Goal: Information Seeking & Learning: Check status

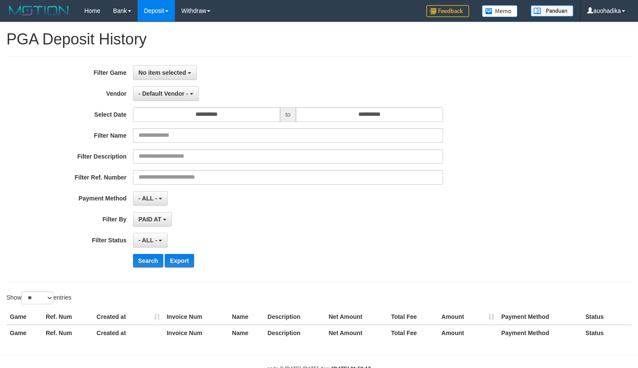
select select
select select "**"
click at [163, 73] on span "No item selected" at bounding box center [162, 72] width 47 height 7
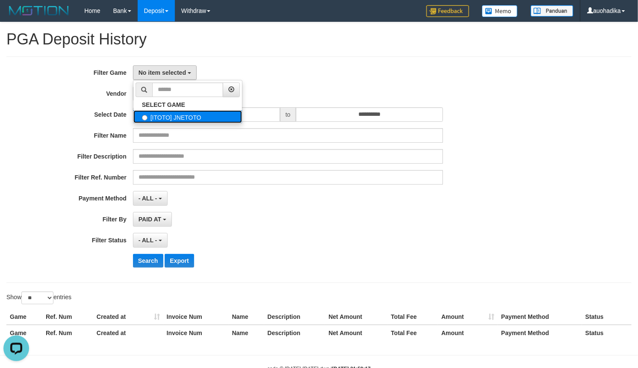
click at [156, 113] on label "[ITOTO] JNETOTO" at bounding box center [187, 116] width 109 height 13
select select "***"
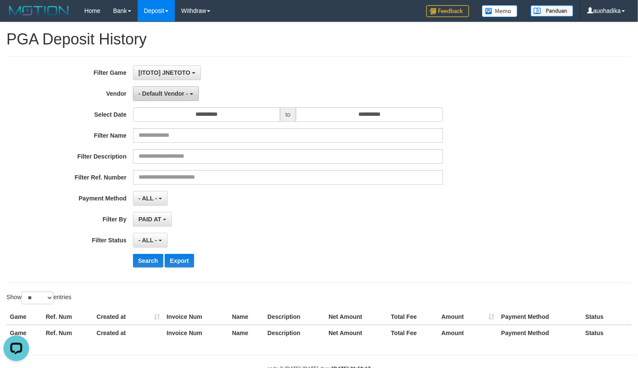
click at [164, 93] on span "- Default Vendor -" at bounding box center [164, 93] width 50 height 7
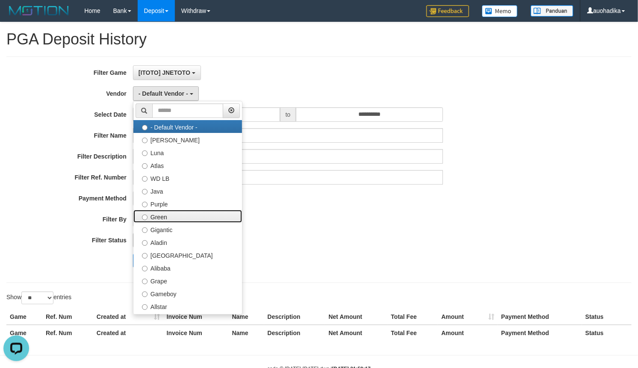
drag, startPoint x: 159, startPoint y: 217, endPoint x: 146, endPoint y: 246, distance: 31.6
click at [159, 216] on label "Green" at bounding box center [187, 216] width 109 height 13
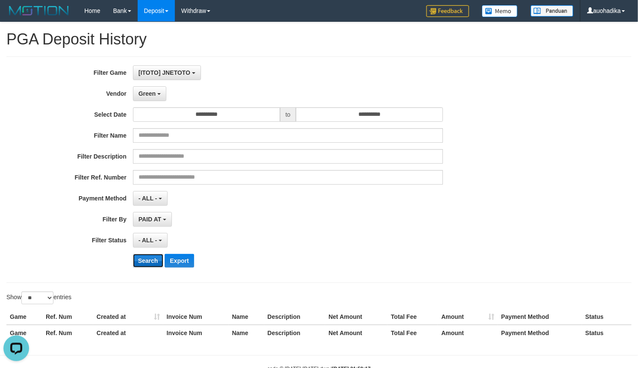
click at [135, 260] on button "Search" at bounding box center [148, 261] width 30 height 14
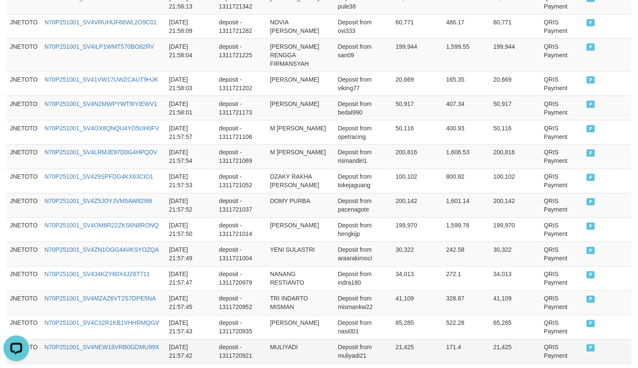
scroll to position [672, 0]
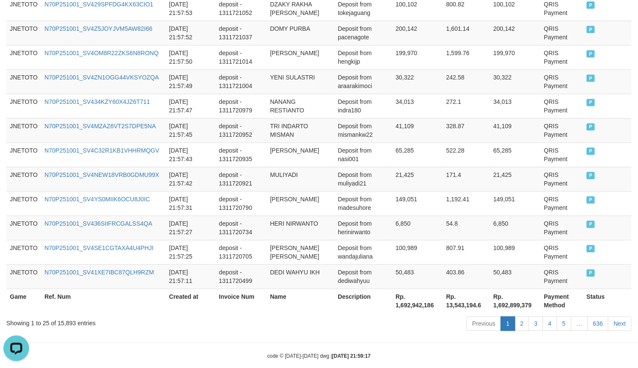
click at [71, 316] on div "Showing 1 to 25 of 15,893 entries" at bounding box center [132, 322] width 253 height 12
copy div "15,893"
click at [418, 291] on th "Rp. 1,692,942,186" at bounding box center [417, 301] width 50 height 24
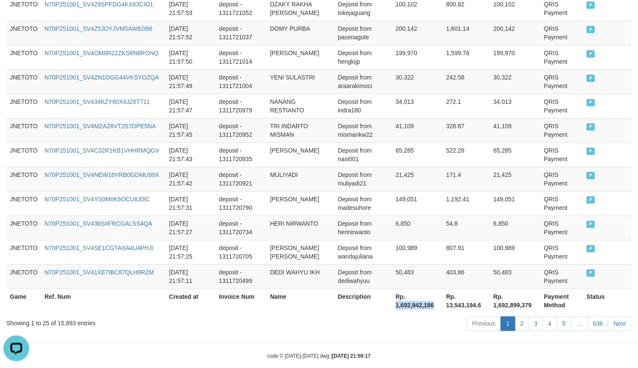
click at [418, 291] on th "Rp. 1,692,942,186" at bounding box center [417, 301] width 50 height 24
copy th "1,692,942,186"
drag, startPoint x: 411, startPoint y: 342, endPoint x: 398, endPoint y: 368, distance: 28.9
click at [411, 352] on div "code © [DATE]-[DATE] dwg | [DATE] 21:59:17" at bounding box center [319, 356] width 638 height 9
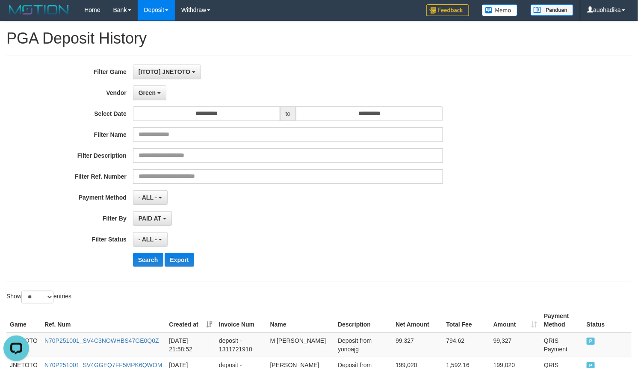
scroll to position [0, 0]
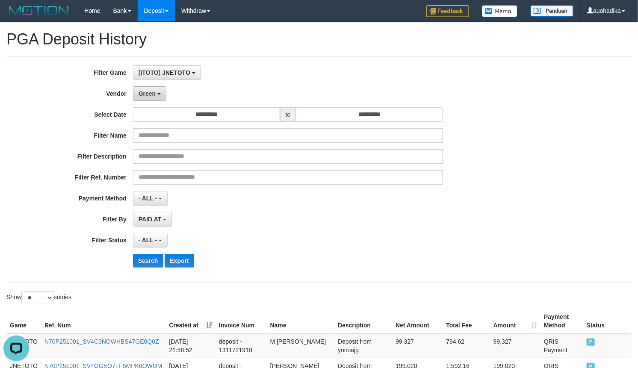
click at [140, 92] on span "Green" at bounding box center [147, 93] width 17 height 7
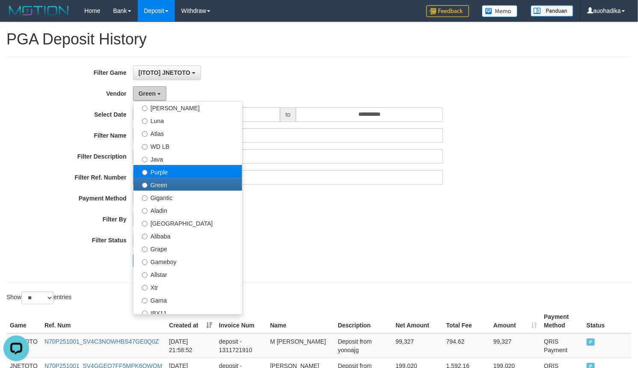
scroll to position [71, 0]
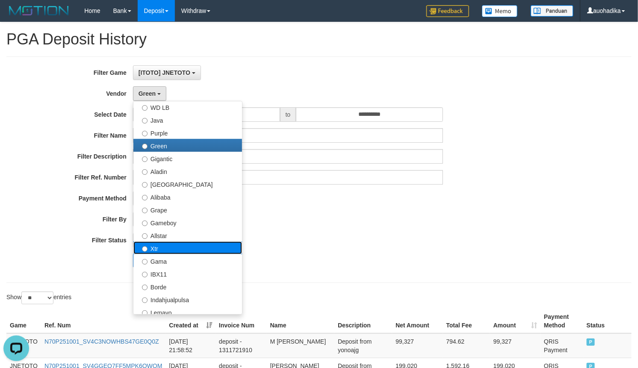
click at [169, 249] on label "Xtr" at bounding box center [187, 248] width 109 height 13
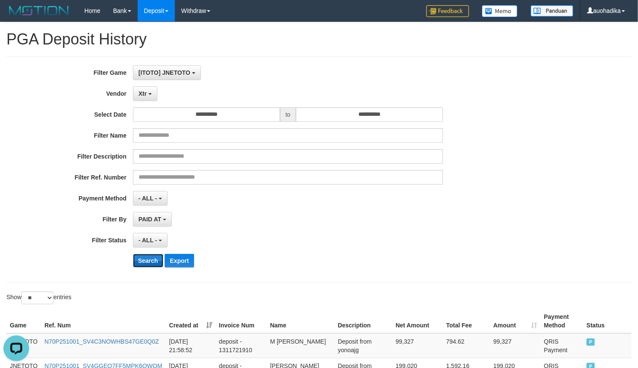
click at [148, 264] on button "Search" at bounding box center [148, 261] width 30 height 14
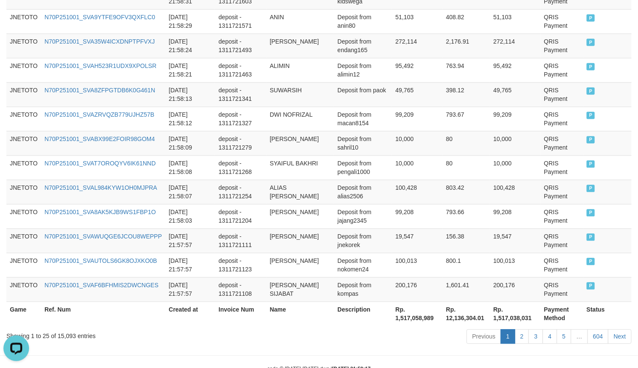
scroll to position [672, 0]
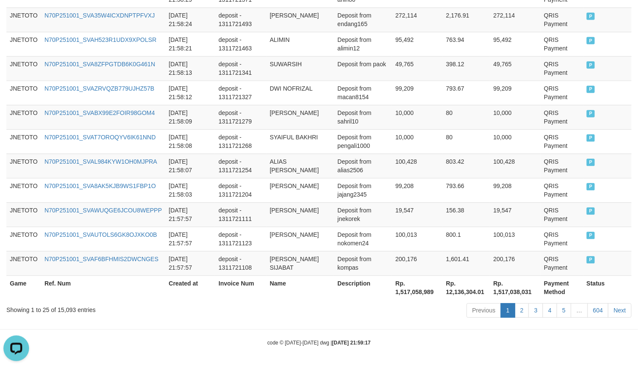
click at [65, 317] on div "Showing 1 to 25 of 15,093 entries Previous 1 2 3 4 5 … 604 Next" at bounding box center [319, 311] width 638 height 18
click at [65, 306] on div "Showing 1 to 25 of 15,093 entries" at bounding box center [132, 308] width 253 height 12
copy div "15,093"
drag, startPoint x: 398, startPoint y: 330, endPoint x: 397, endPoint y: 325, distance: 4.8
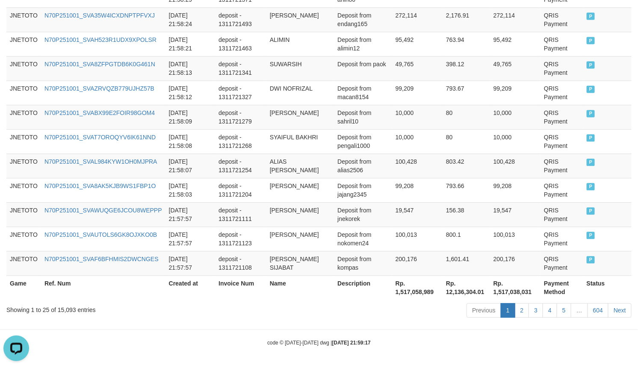
click at [405, 292] on th "Rp. 1,517,058,989" at bounding box center [417, 287] width 50 height 24
copy th "1,517,058,989"
drag, startPoint x: 453, startPoint y: 336, endPoint x: 453, endPoint y: 359, distance: 23.5
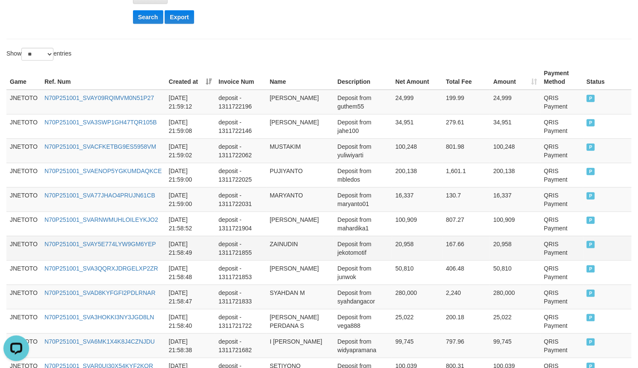
scroll to position [0, 0]
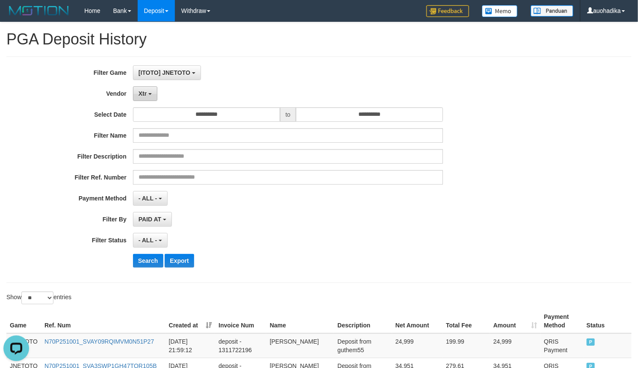
click at [142, 99] on button "Xtr" at bounding box center [145, 93] width 24 height 15
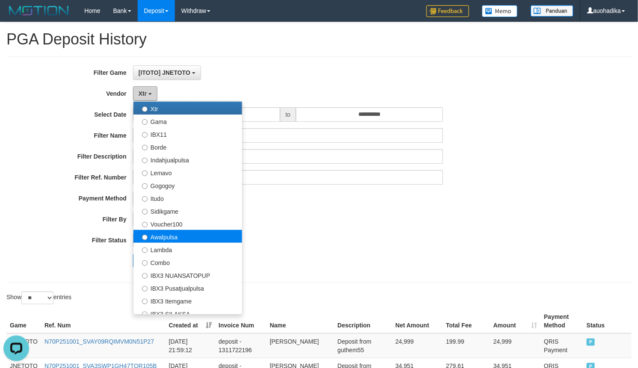
scroll to position [214, 0]
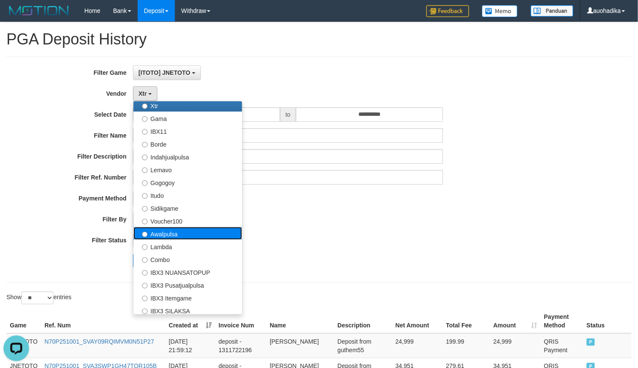
click at [193, 230] on label "Awalpulsa" at bounding box center [187, 233] width 109 height 13
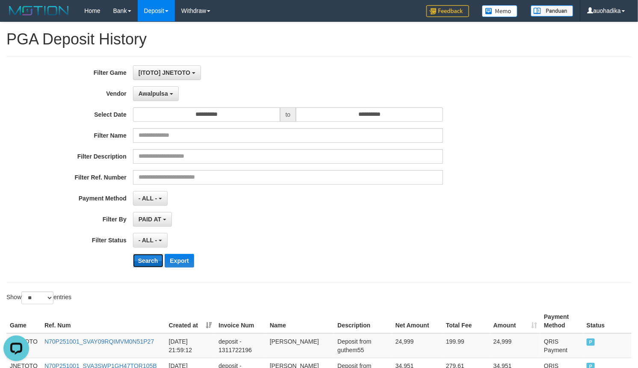
click at [155, 263] on button "Search" at bounding box center [148, 261] width 30 height 14
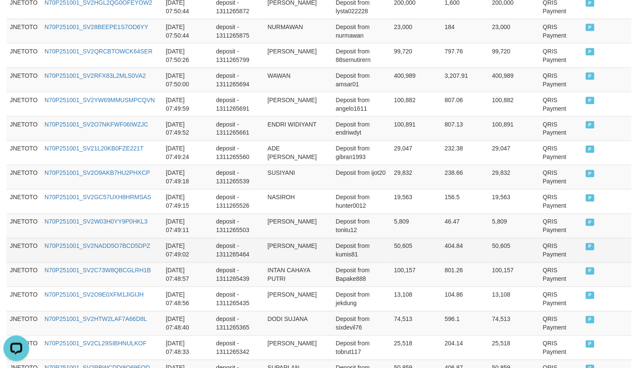
scroll to position [672, 0]
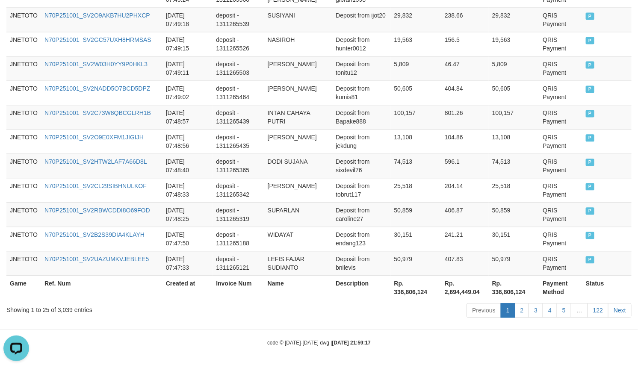
click at [59, 308] on div "Showing 1 to 25 of 3,039 entries" at bounding box center [132, 308] width 253 height 12
click at [60, 308] on div "Showing 1 to 25 of 3,039 entries" at bounding box center [132, 308] width 253 height 12
copy div "3,039"
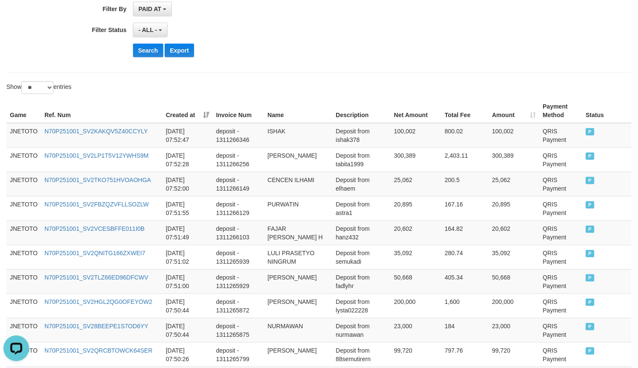
scroll to position [30, 0]
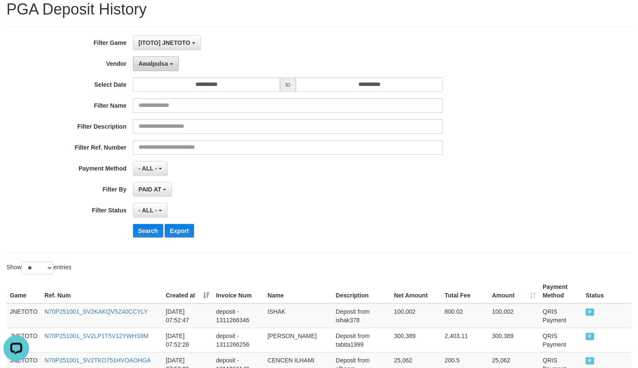
click at [154, 62] on span "Awalpulsa" at bounding box center [154, 63] width 30 height 7
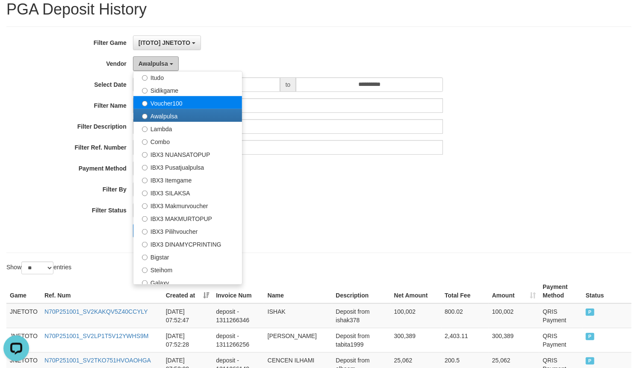
scroll to position [319, 0]
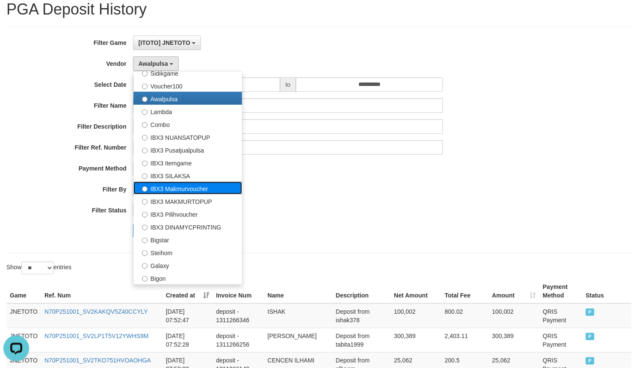
click at [195, 187] on label "IBX3 Makmurvoucher" at bounding box center [187, 188] width 109 height 13
select select "**********"
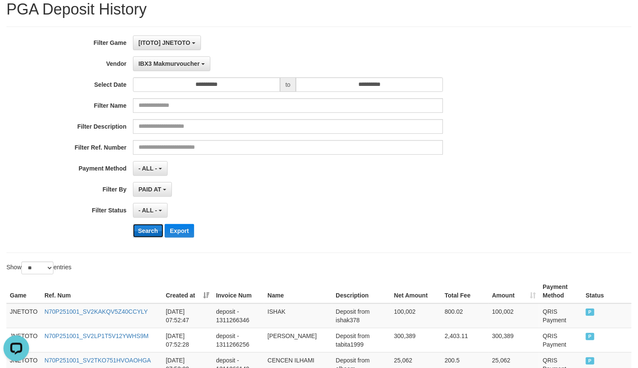
click at [144, 227] on button "Search" at bounding box center [148, 231] width 30 height 14
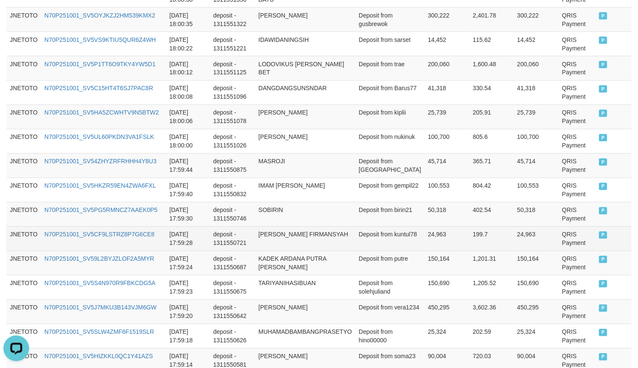
scroll to position [672, 0]
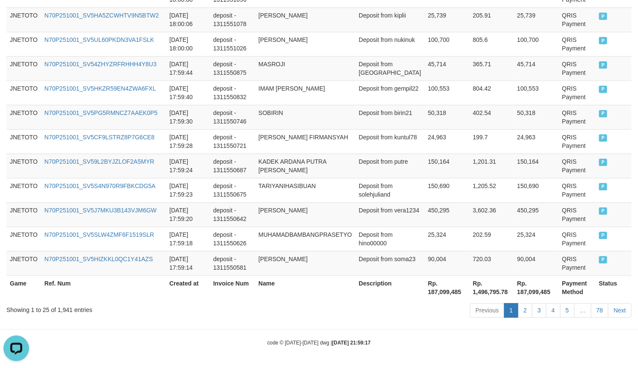
click at [401, 315] on div "Previous 1 2 3 4 5 … 78 Next" at bounding box center [451, 311] width 359 height 18
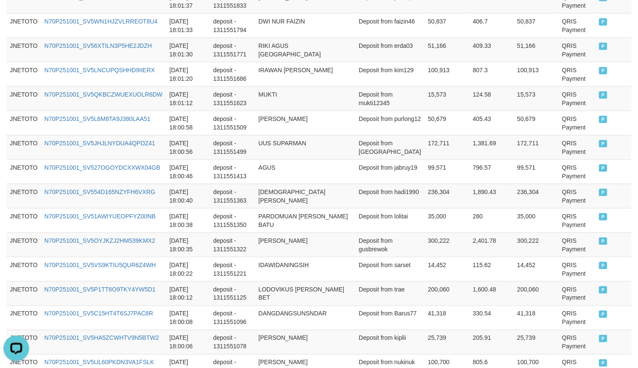
scroll to position [315, 0]
